Goal: Find specific page/section: Find specific page/section

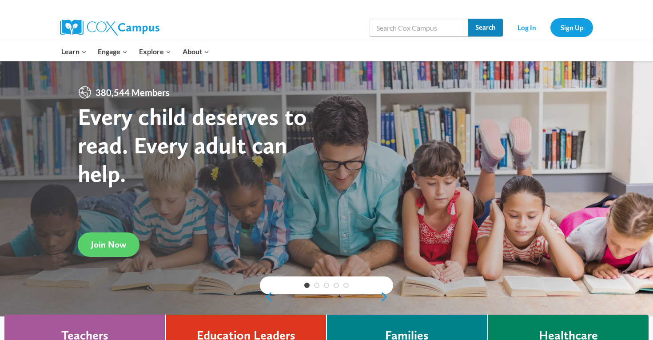
click at [499, 24] on input "Search" at bounding box center [485, 28] width 35 height 18
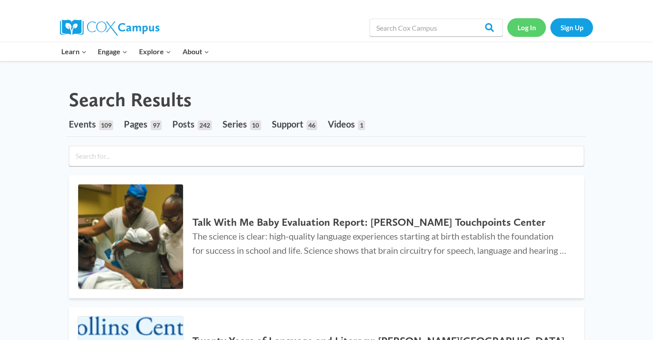
click at [525, 31] on link "Log In" at bounding box center [526, 27] width 39 height 18
